Goal: Check status: Check status

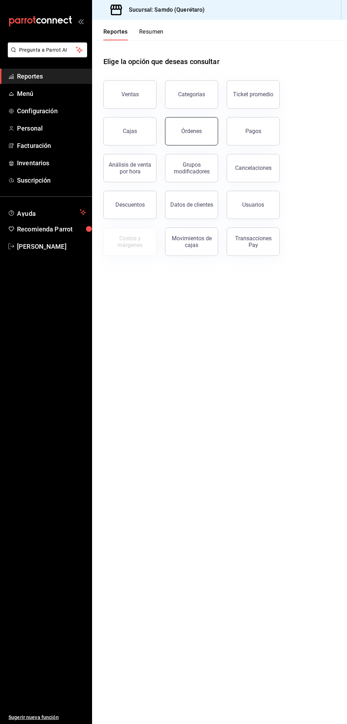
click at [211, 130] on button "Órdenes" at bounding box center [191, 131] width 53 height 28
